Goal: Submit feedback/report problem: Provide input to the site owners about the experience or issues

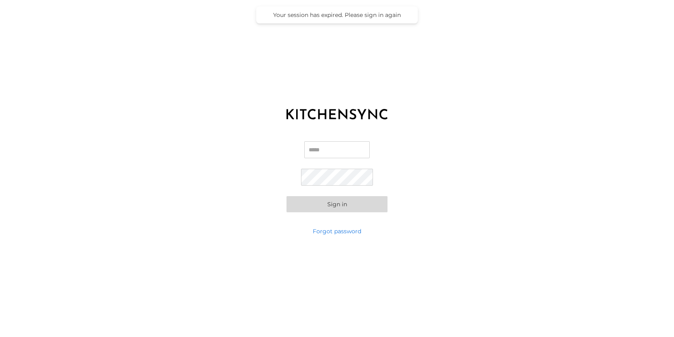
click at [339, 151] on input "Email" at bounding box center [336, 149] width 65 height 17
type input "**********"
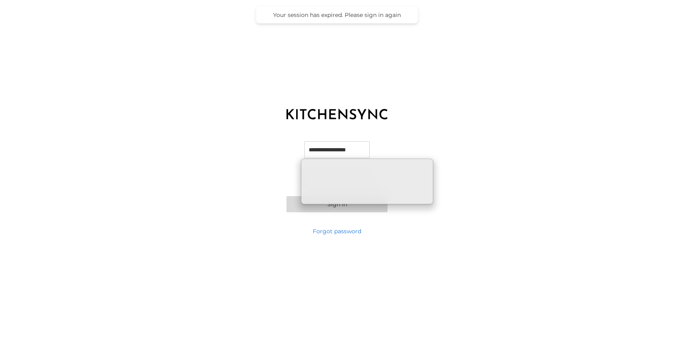
click at [421, 145] on div "**********" at bounding box center [337, 176] width 674 height 101
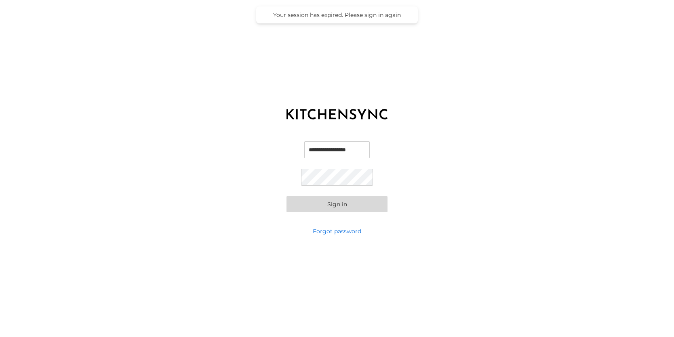
click at [342, 206] on button "Sign in" at bounding box center [336, 204] width 101 height 16
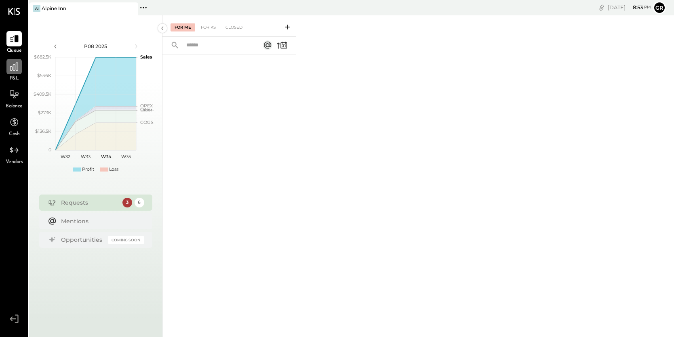
click at [13, 71] on icon at bounding box center [14, 66] width 10 height 10
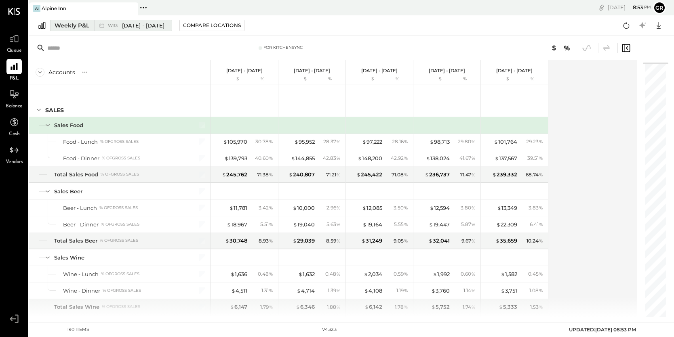
click at [82, 22] on div "Weekly P&L" at bounding box center [72, 25] width 35 height 8
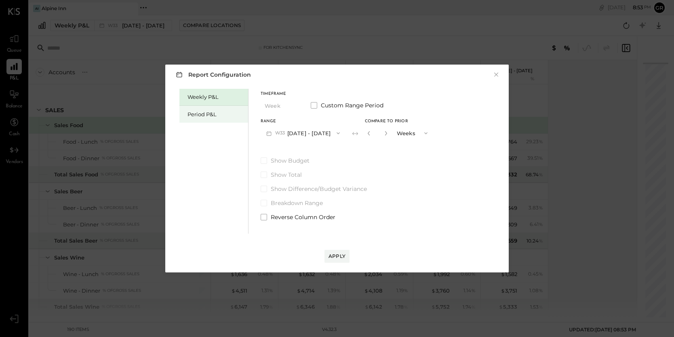
click at [203, 113] on div "Period P&L" at bounding box center [215, 115] width 57 height 8
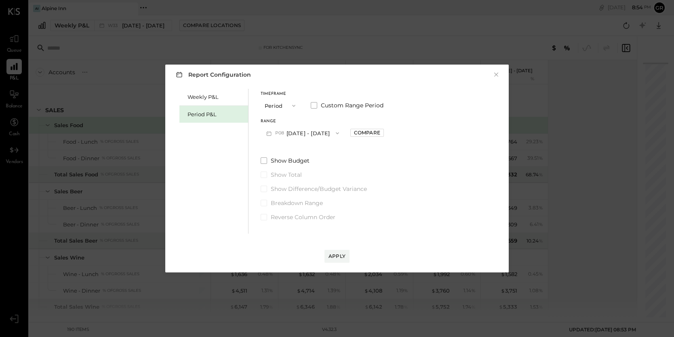
click at [305, 131] on button "P08 [DATE] - [DATE]" at bounding box center [302, 133] width 84 height 15
click at [300, 151] on span "[DATE] - [DATE]" at bounding box center [298, 151] width 38 height 7
click at [376, 131] on div "Compare" at bounding box center [367, 132] width 26 height 7
click at [386, 133] on icon "button" at bounding box center [385, 133] width 2 height 4
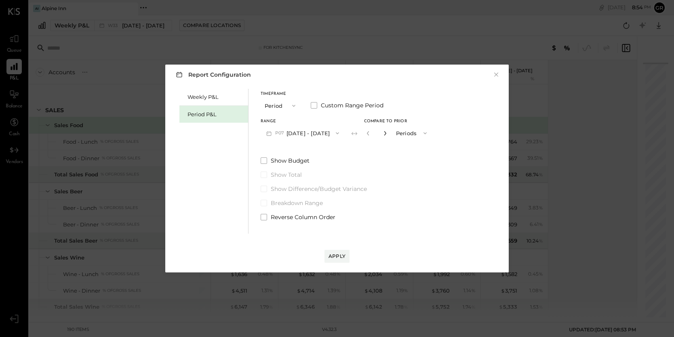
type input "*"
click at [334, 256] on div "Apply" at bounding box center [336, 256] width 17 height 7
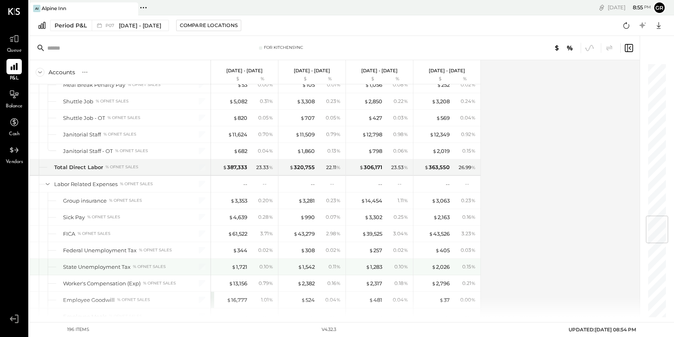
scroll to position [1285, 0]
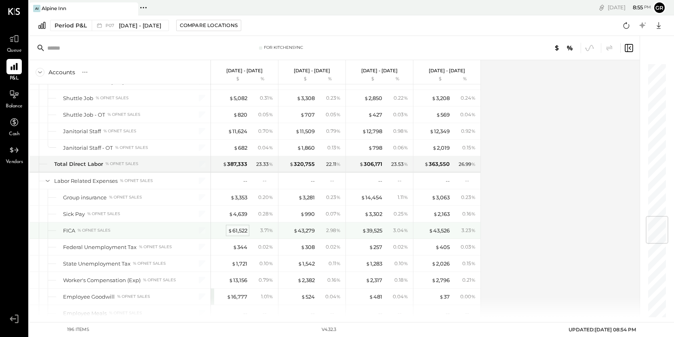
click at [238, 228] on div "$ 61,522" at bounding box center [237, 231] width 19 height 8
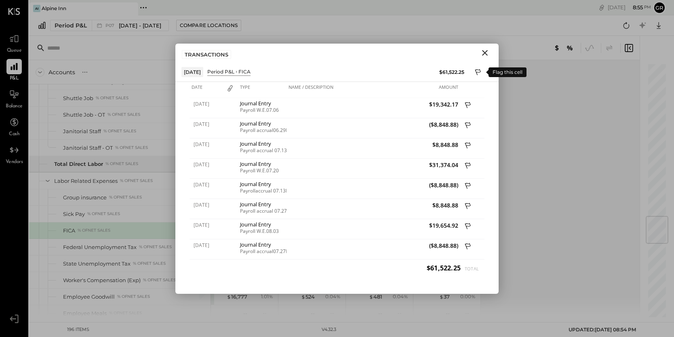
click at [478, 71] on icon at bounding box center [477, 73] width 7 height 10
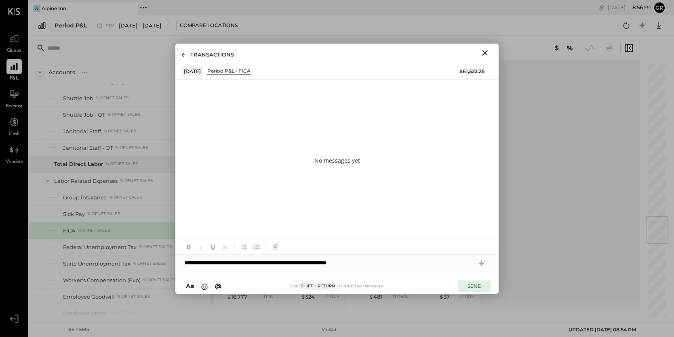
click at [470, 284] on button "SEND" at bounding box center [474, 286] width 32 height 11
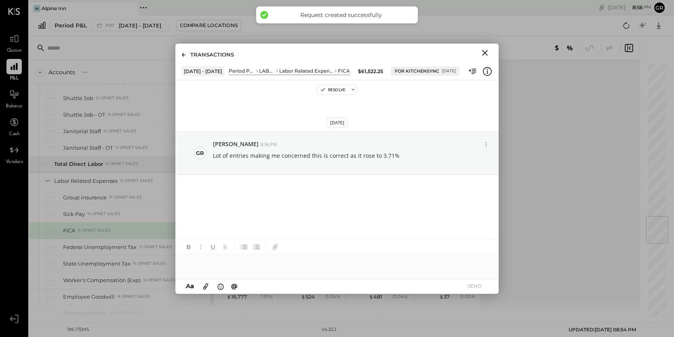
click at [505, 157] on div "Accounts S % GL [DATE] - [DATE] $ % [DATE] - [DATE] $ % [DATE] - [DATE] $ % [DA…" at bounding box center [334, 188] width 611 height 257
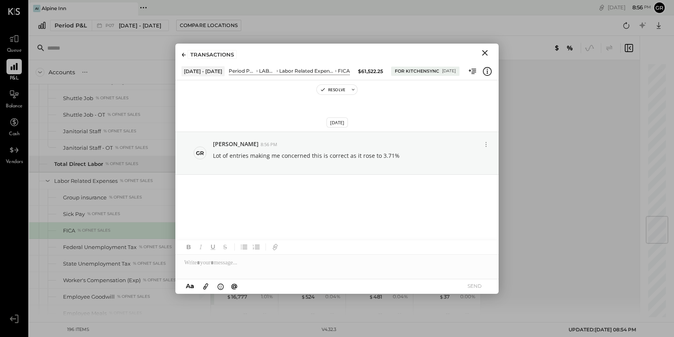
click at [485, 54] on icon "Close" at bounding box center [485, 53] width 10 height 10
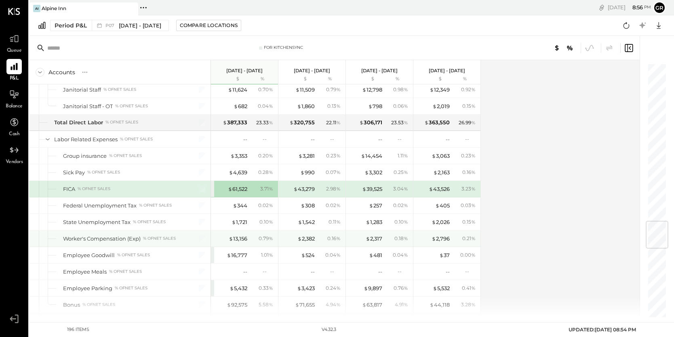
scroll to position [1328, 0]
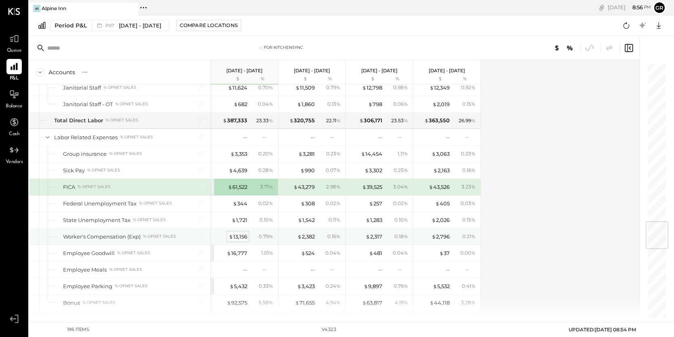
click at [241, 234] on div "$ 13,156" at bounding box center [238, 237] width 19 height 8
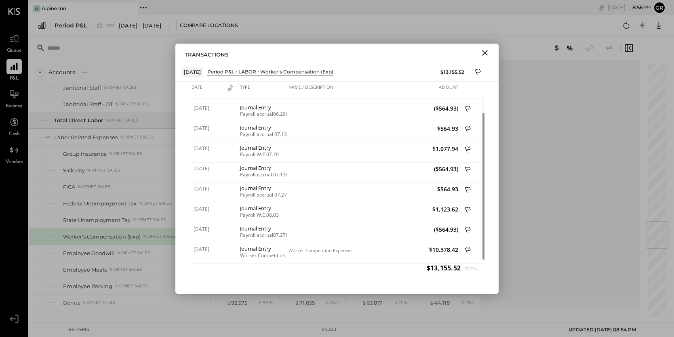
click at [486, 54] on icon "Close" at bounding box center [485, 53] width 6 height 6
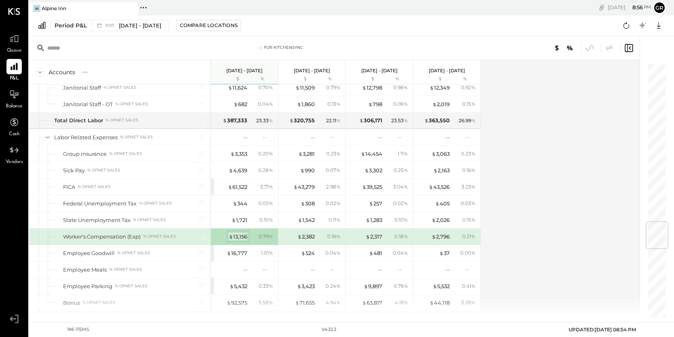
click at [243, 238] on div "$ 13,156" at bounding box center [238, 237] width 19 height 8
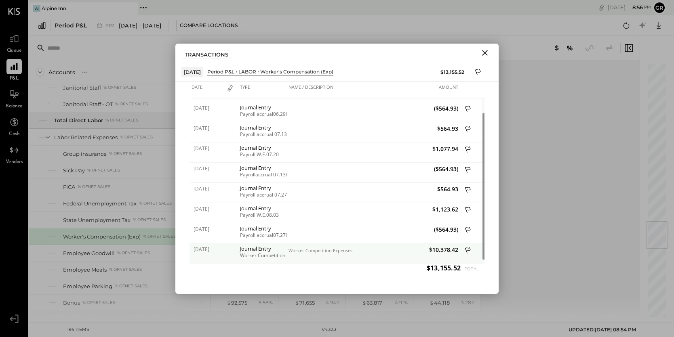
click at [469, 247] on icon at bounding box center [467, 251] width 7 height 10
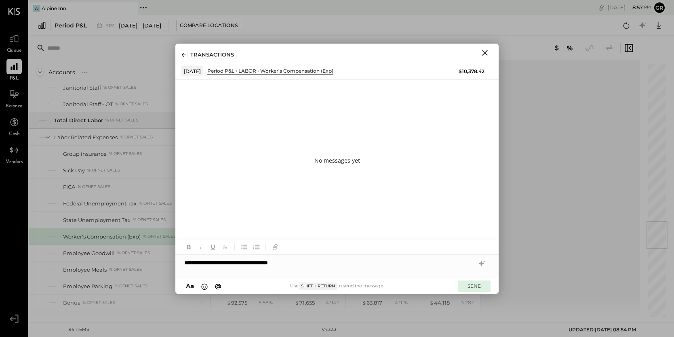
click at [476, 286] on button "SEND" at bounding box center [474, 286] width 32 height 11
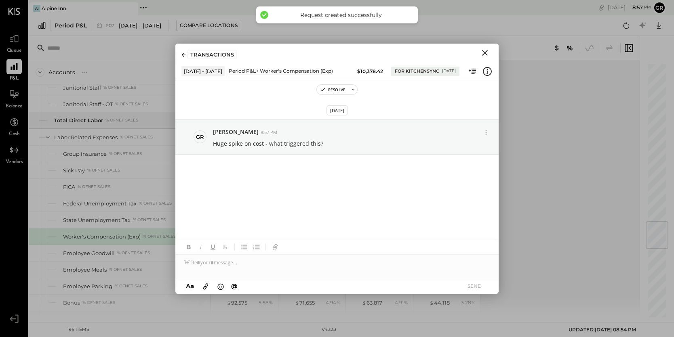
click at [485, 51] on icon "Close" at bounding box center [485, 53] width 10 height 10
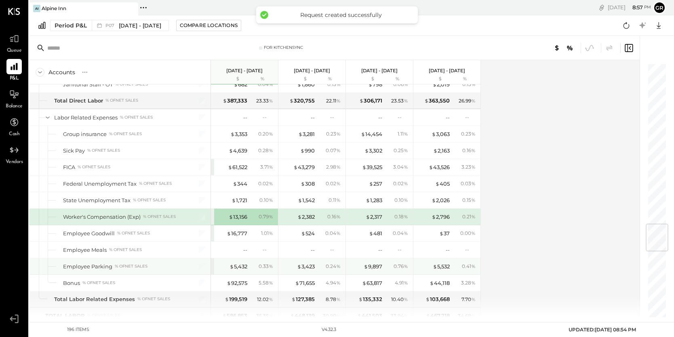
scroll to position [1349, 0]
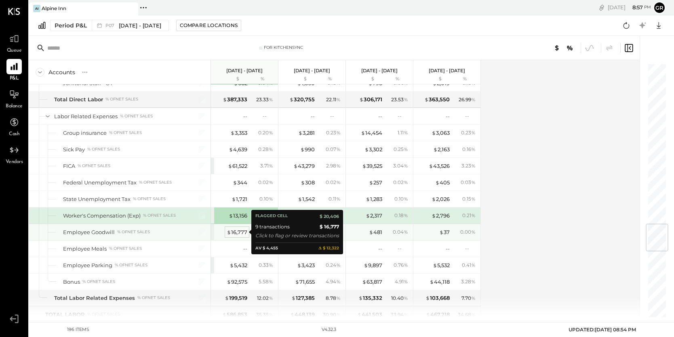
click at [237, 231] on div "$ 16,777" at bounding box center [237, 233] width 21 height 8
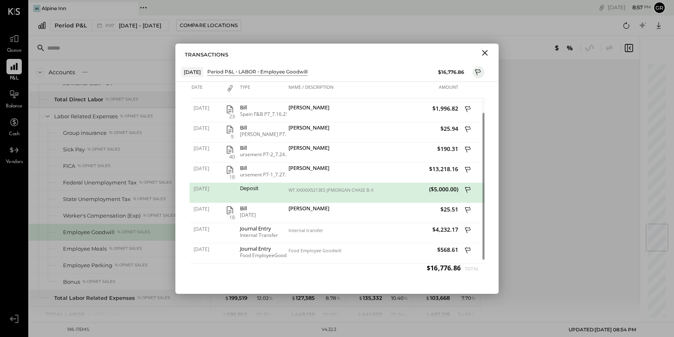
click at [486, 50] on icon "Close" at bounding box center [485, 53] width 6 height 6
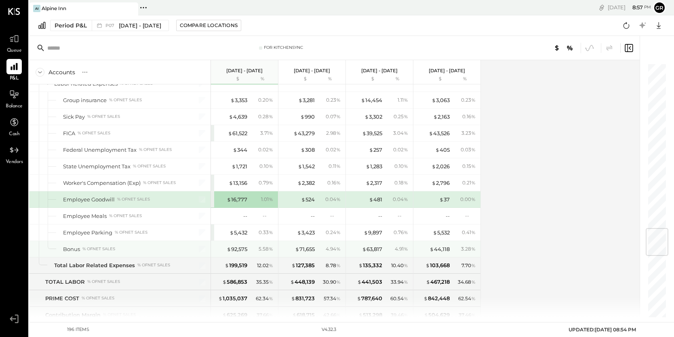
scroll to position [1387, 0]
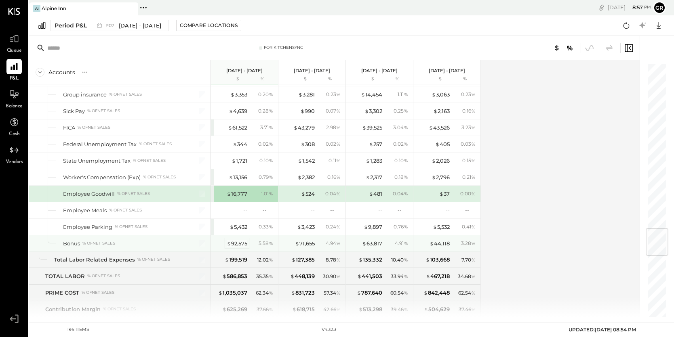
click at [234, 245] on div "$ 92,575" at bounding box center [237, 244] width 21 height 8
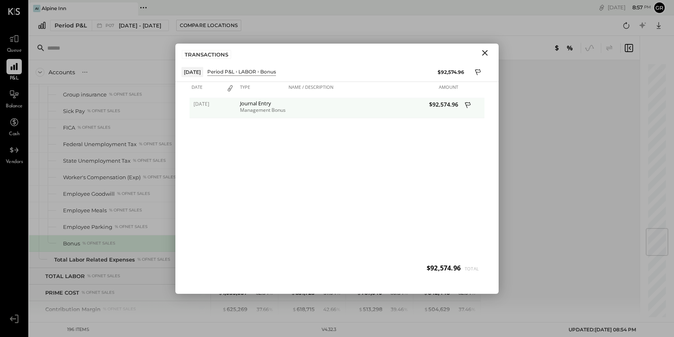
click at [467, 104] on icon at bounding box center [467, 106] width 7 height 10
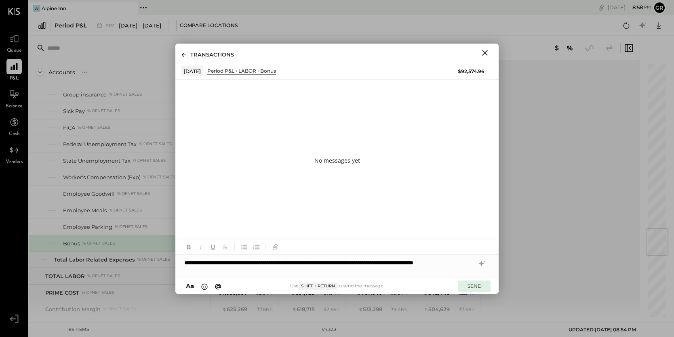
click at [473, 285] on button "SEND" at bounding box center [474, 286] width 32 height 11
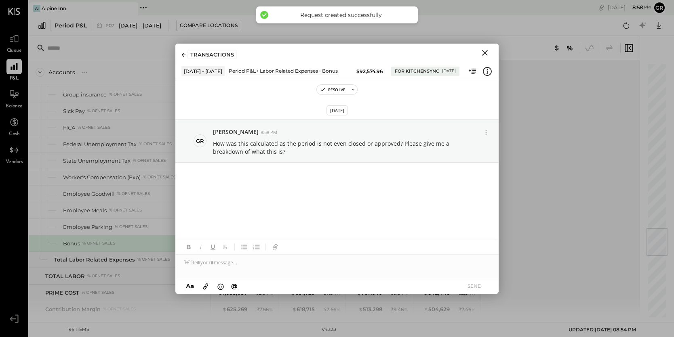
click at [484, 50] on icon "Close" at bounding box center [485, 53] width 10 height 10
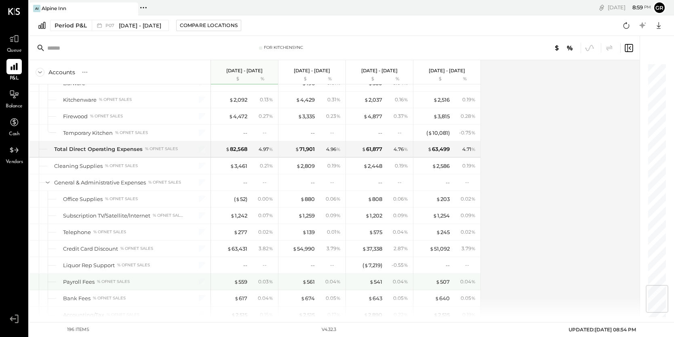
scroll to position [1864, 0]
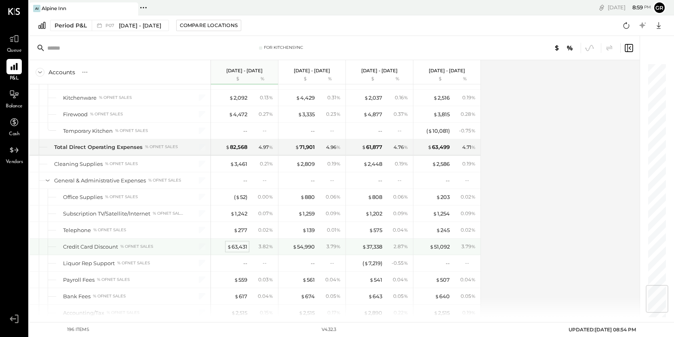
click at [243, 246] on div "$ 63,431" at bounding box center [237, 247] width 20 height 8
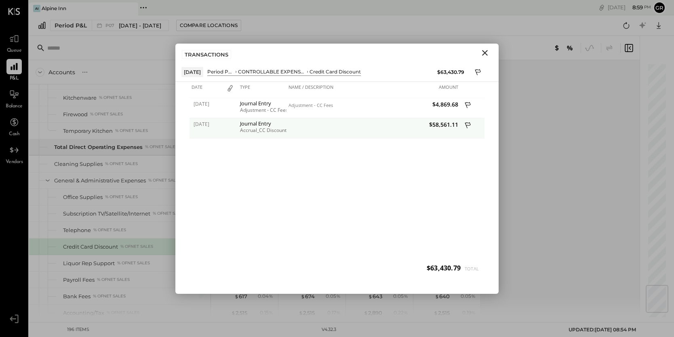
click at [467, 124] on icon at bounding box center [467, 126] width 7 height 10
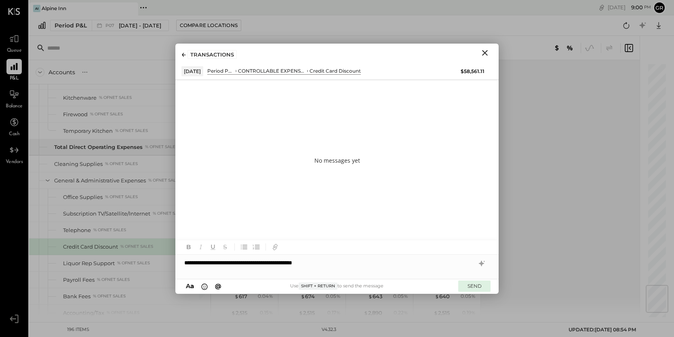
click at [474, 287] on button "SEND" at bounding box center [474, 286] width 32 height 11
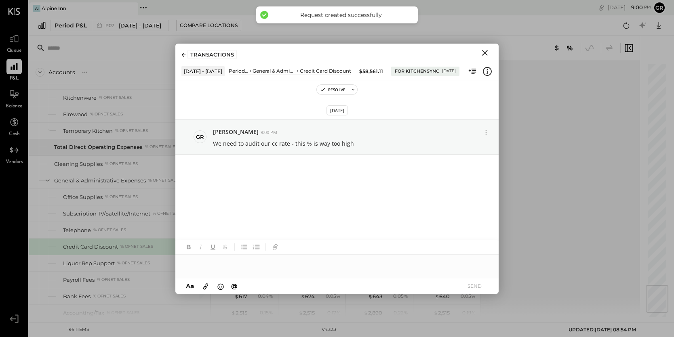
click at [485, 53] on icon "Close" at bounding box center [485, 53] width 6 height 6
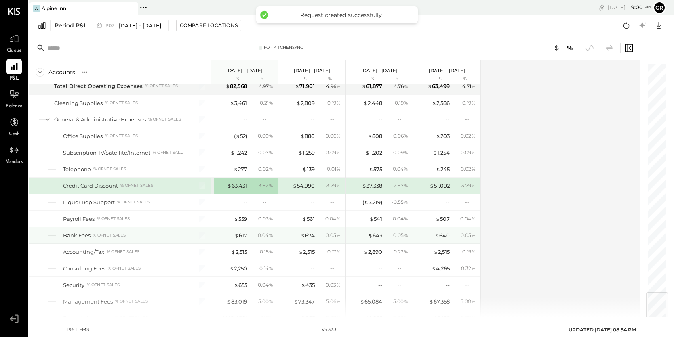
scroll to position [1926, 0]
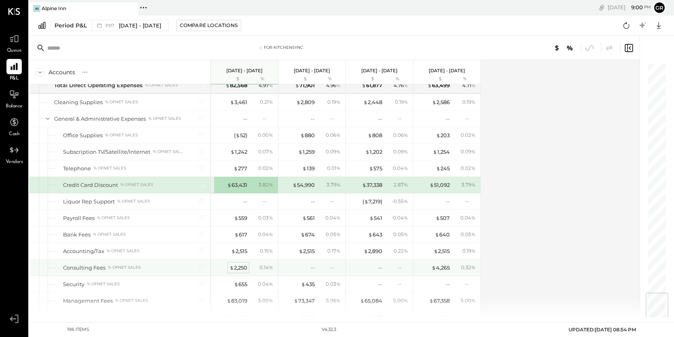
click at [239, 264] on div "$ 2,250" at bounding box center [238, 268] width 18 height 8
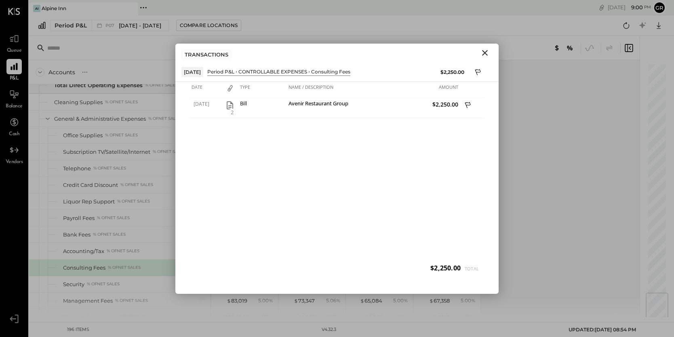
click at [485, 51] on icon "Close" at bounding box center [485, 53] width 10 height 10
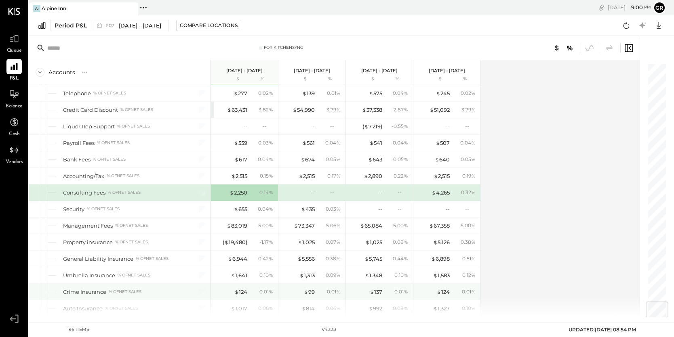
scroll to position [2003, 0]
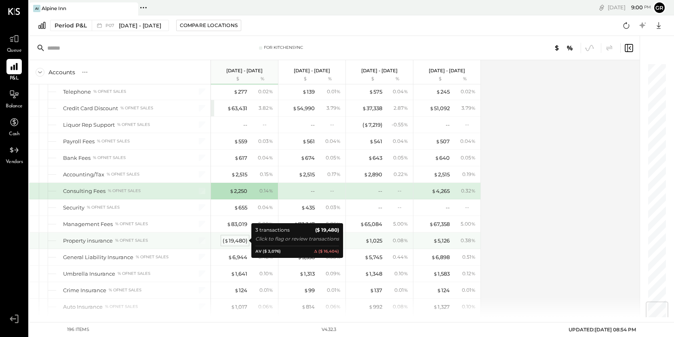
click at [236, 239] on div "( $ 19,480 )" at bounding box center [235, 241] width 25 height 8
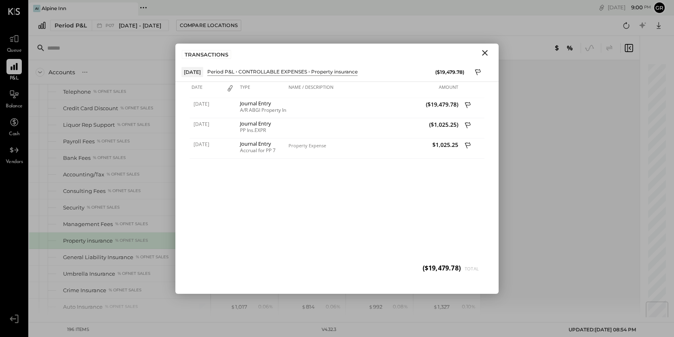
click at [486, 50] on icon "Close" at bounding box center [485, 53] width 6 height 6
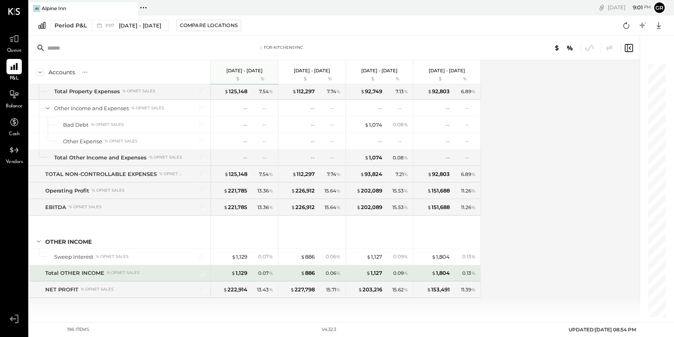
scroll to position [2682, 0]
